Goal: Information Seeking & Learning: Learn about a topic

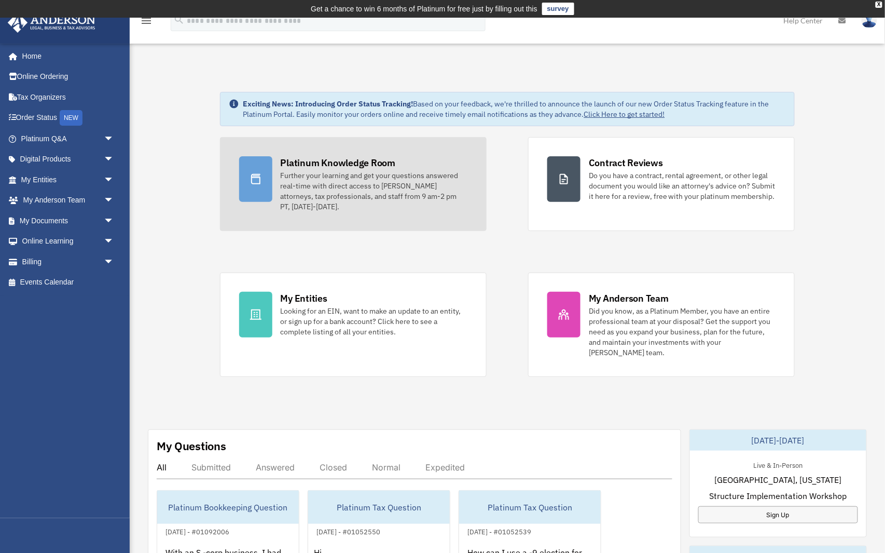
click at [302, 163] on div "Platinum Knowledge Room" at bounding box center [338, 162] width 115 height 13
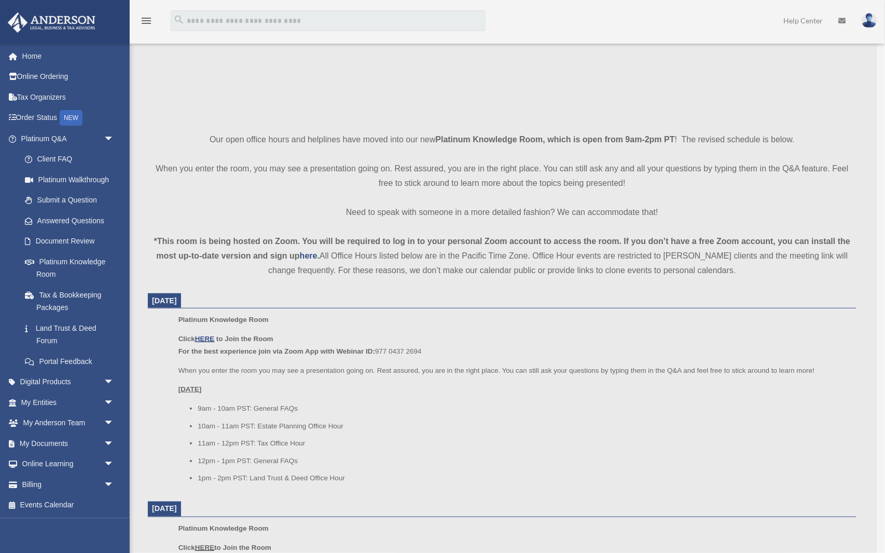
scroll to position [212, 0]
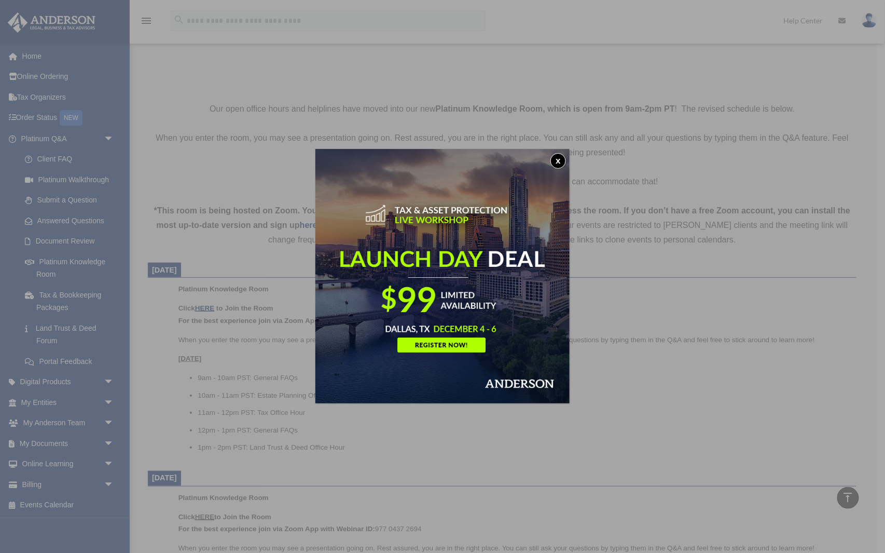
click at [557, 158] on button "x" at bounding box center [558, 161] width 16 height 16
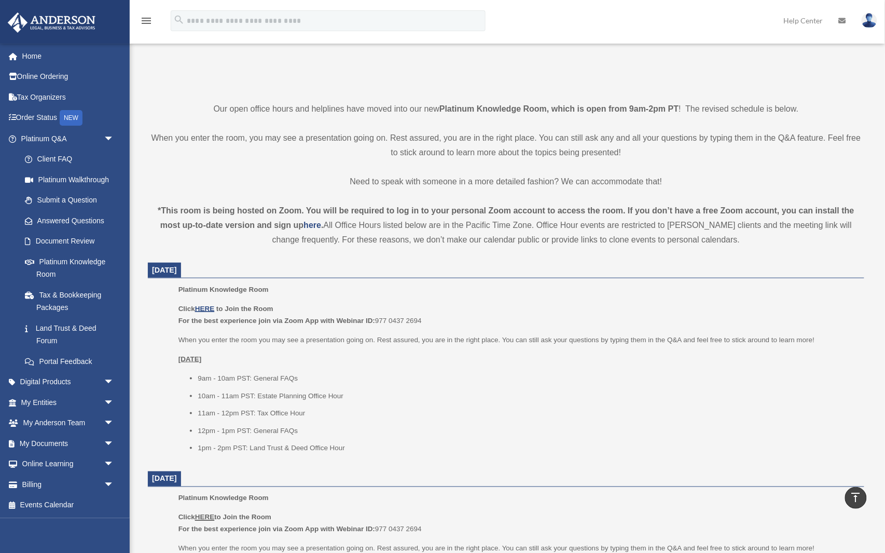
click at [289, 424] on li "12pm - 1pm PST: General FAQs" at bounding box center [527, 430] width 659 height 12
click at [208, 306] on u "HERE" at bounding box center [204, 309] width 19 height 8
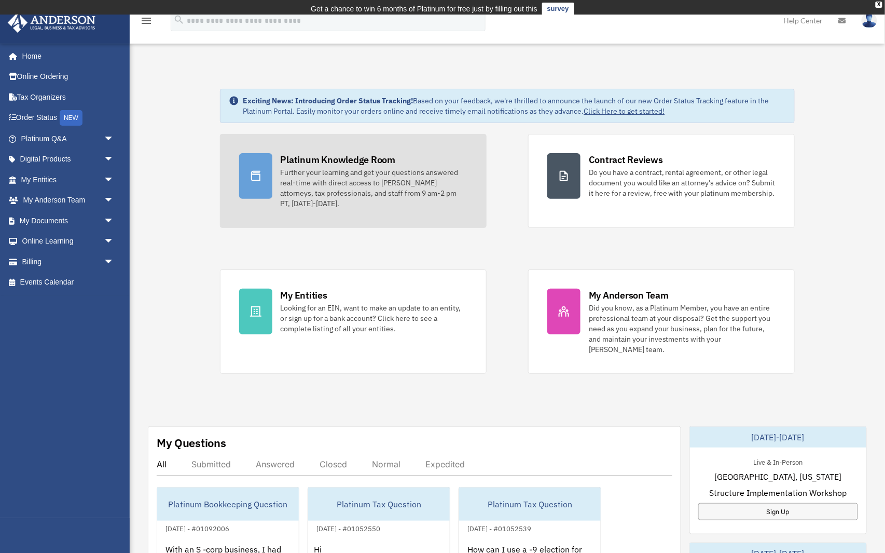
click at [354, 145] on link "Platinum Knowledge Room Further your learning and get your questions answered r…" at bounding box center [353, 181] width 267 height 94
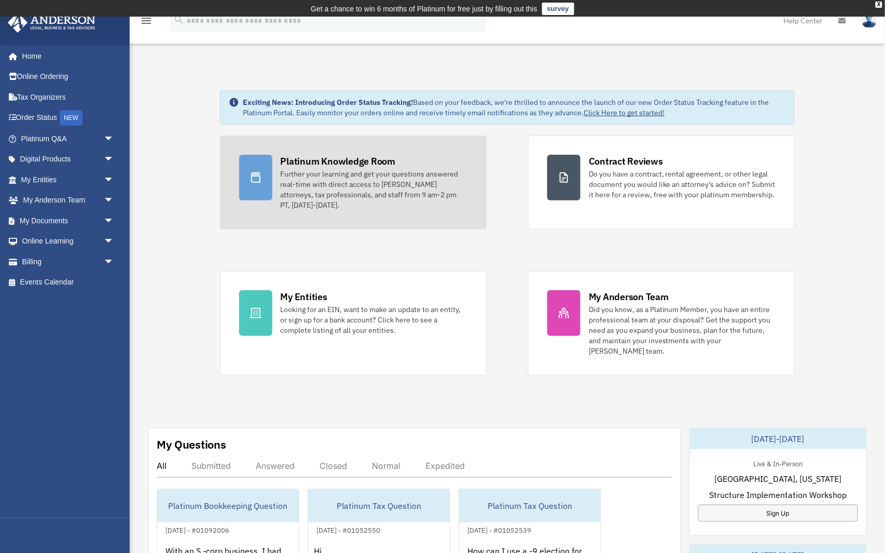
click at [351, 162] on div "Platinum Knowledge Room" at bounding box center [338, 161] width 115 height 13
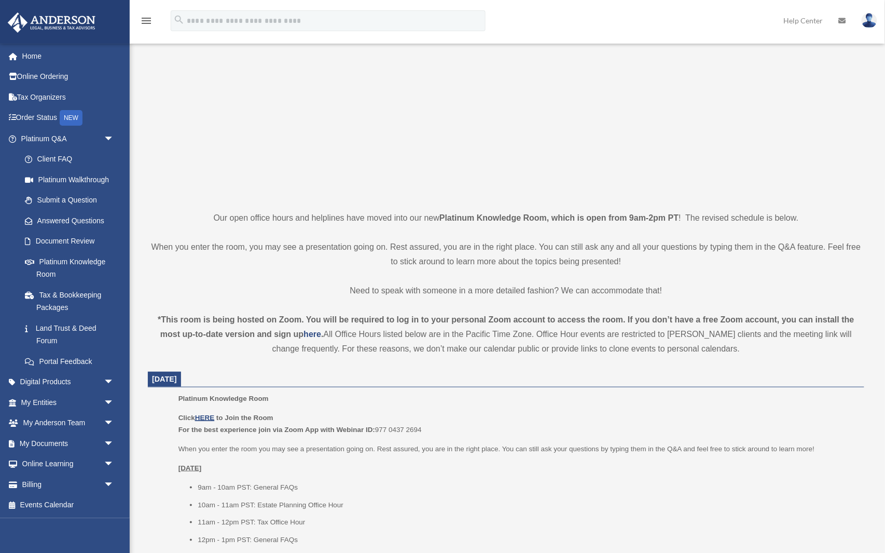
scroll to position [111, 0]
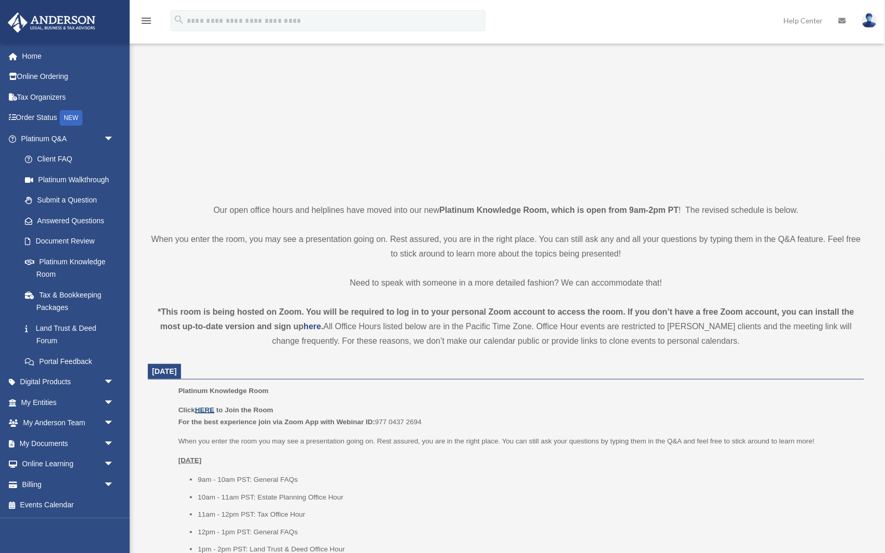
click at [208, 408] on u "HERE" at bounding box center [204, 410] width 19 height 8
